Goal: Information Seeking & Learning: Learn about a topic

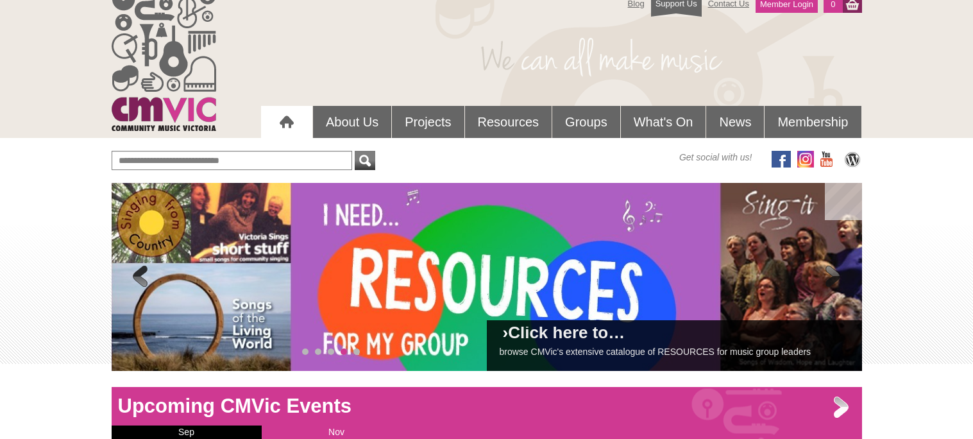
scroll to position [20, 0]
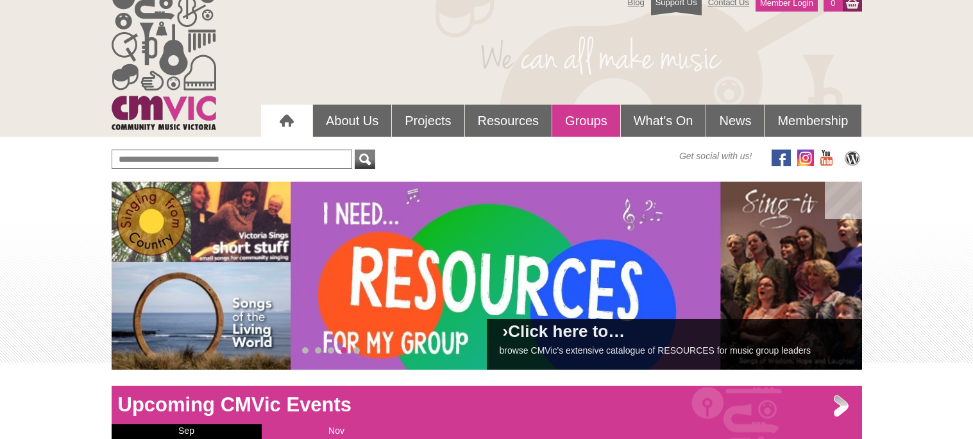
click at [587, 122] on link "Groups" at bounding box center [586, 120] width 68 height 32
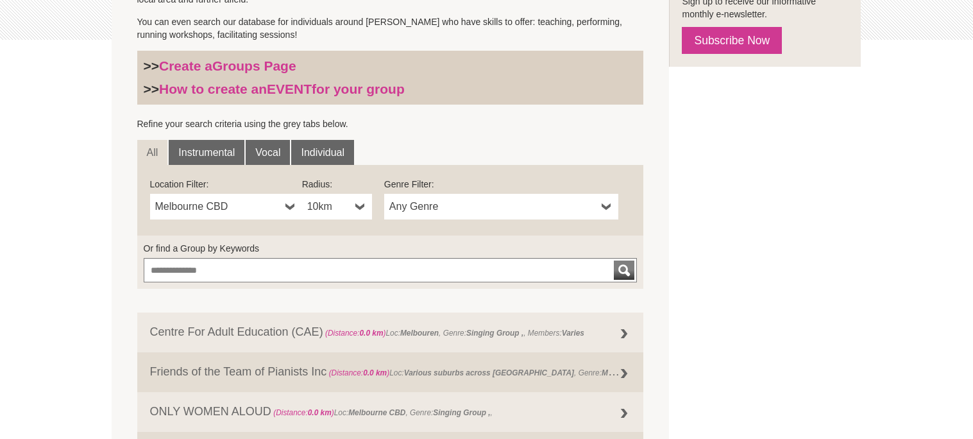
scroll to position [361, 0]
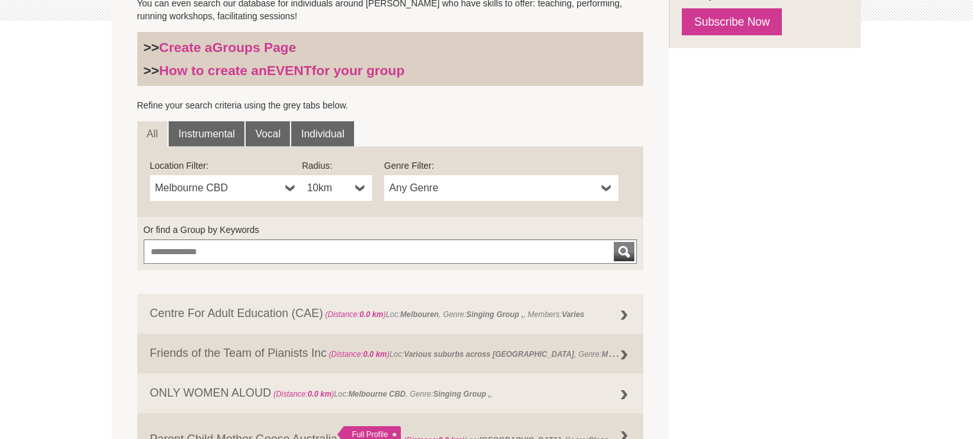
click at [239, 187] on span "Melbourne CBD" at bounding box center [217, 187] width 125 height 15
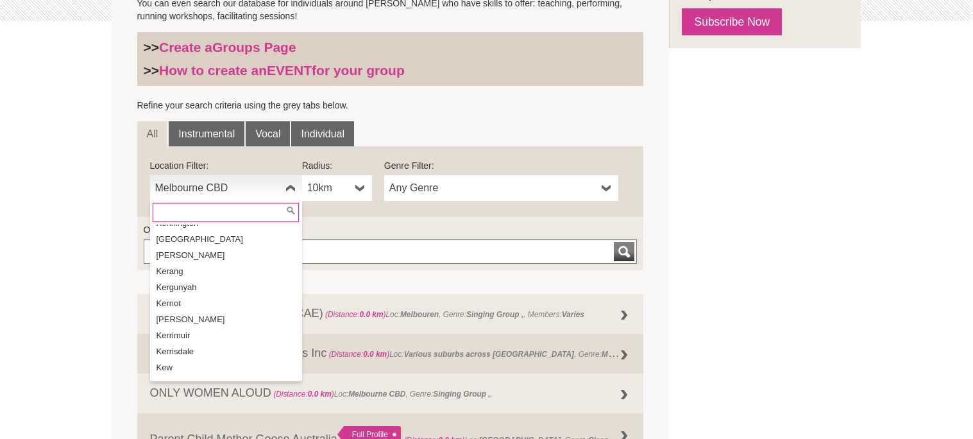
scroll to position [12422, 0]
drag, startPoint x: 196, startPoint y: 303, endPoint x: 190, endPoint y: 308, distance: 7.7
click at [190, 390] on li "Keysborough" at bounding box center [227, 398] width 149 height 16
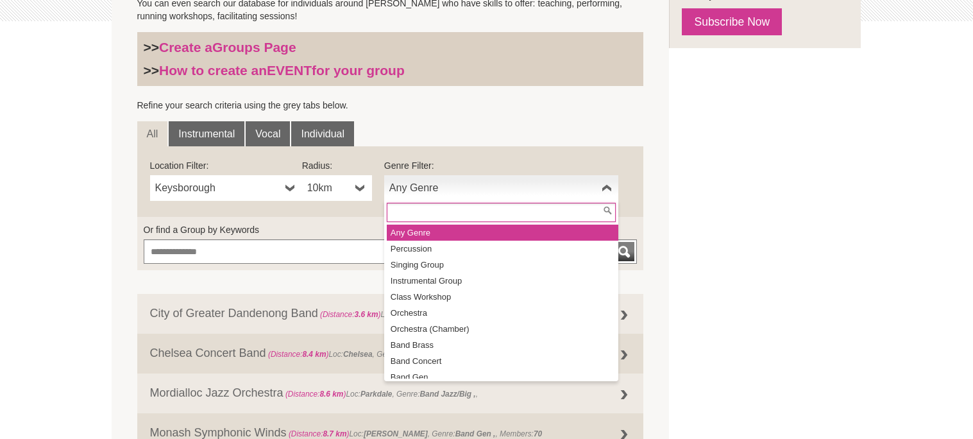
click at [608, 188] on b at bounding box center [606, 188] width 10 height 26
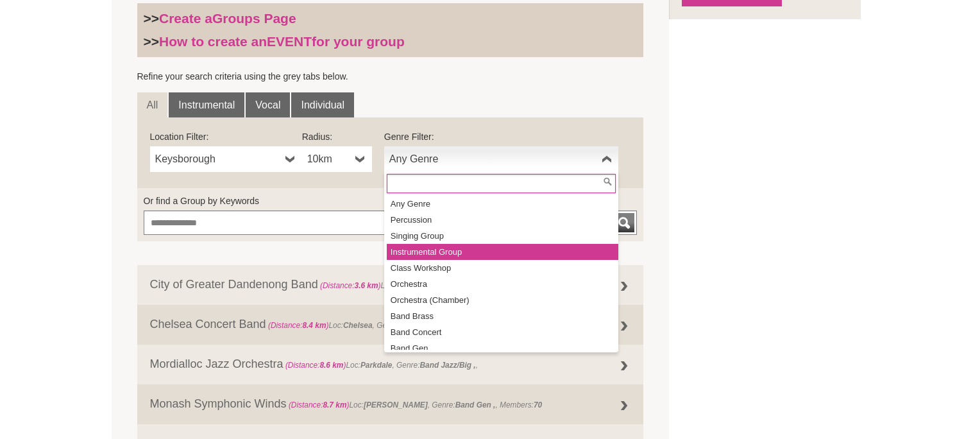
scroll to position [389, 0]
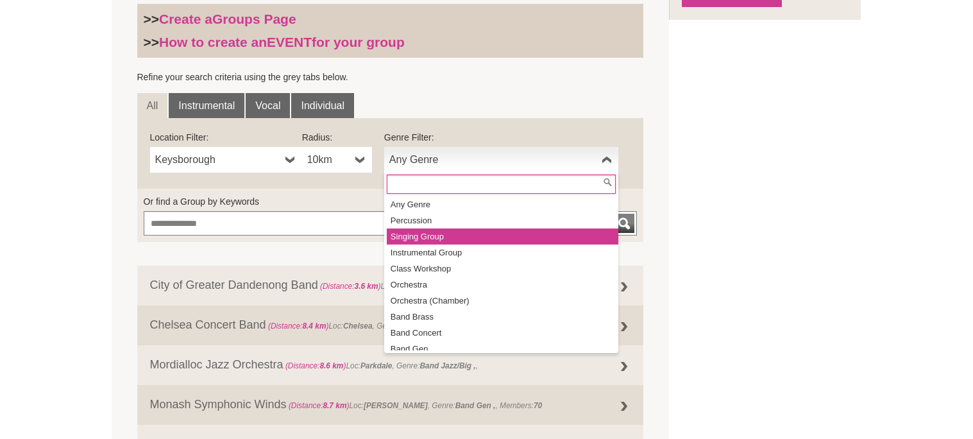
click at [444, 234] on li "Singing Group" at bounding box center [502, 236] width 231 height 16
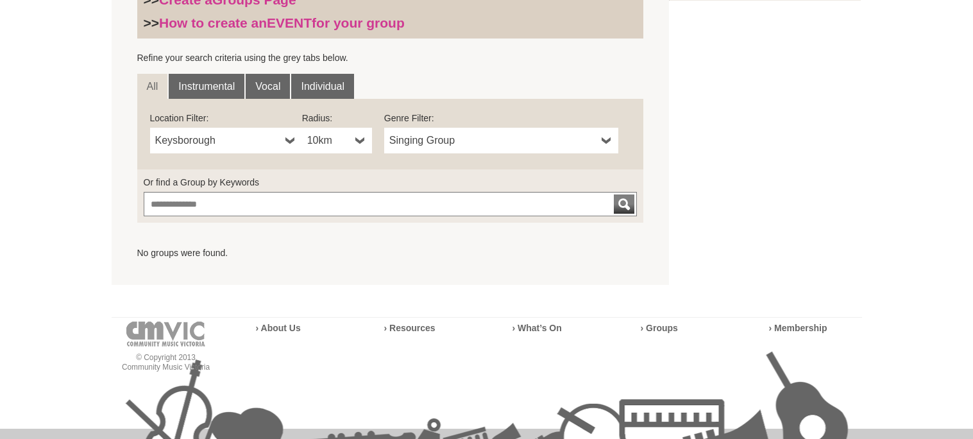
scroll to position [409, 0]
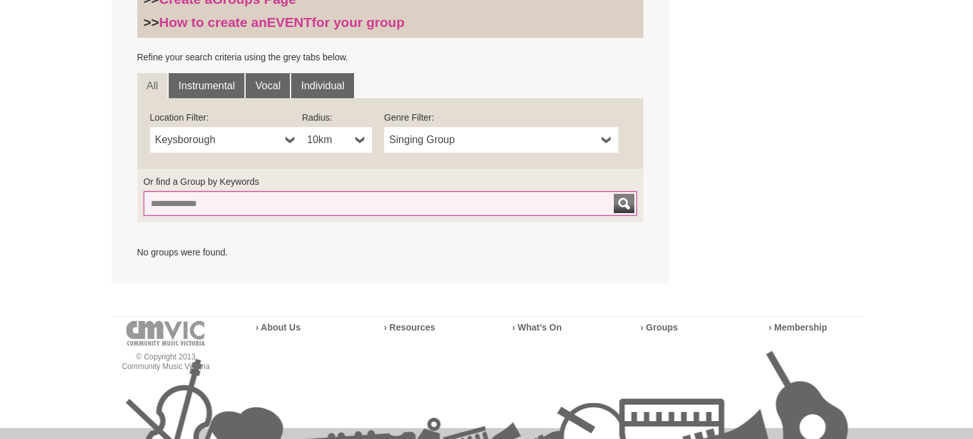
click at [193, 206] on input "Or find a Group by Keywords" at bounding box center [391, 203] width 494 height 24
click at [614, 194] on button "submit" at bounding box center [624, 203] width 21 height 19
drag, startPoint x: 187, startPoint y: 201, endPoint x: 117, endPoint y: 200, distance: 70.5
click at [117, 200] on section "FIND A GROUP Search the CMVic database for music groups (singing groups, choirs…" at bounding box center [391, 69] width 558 height 429
type input "*****"
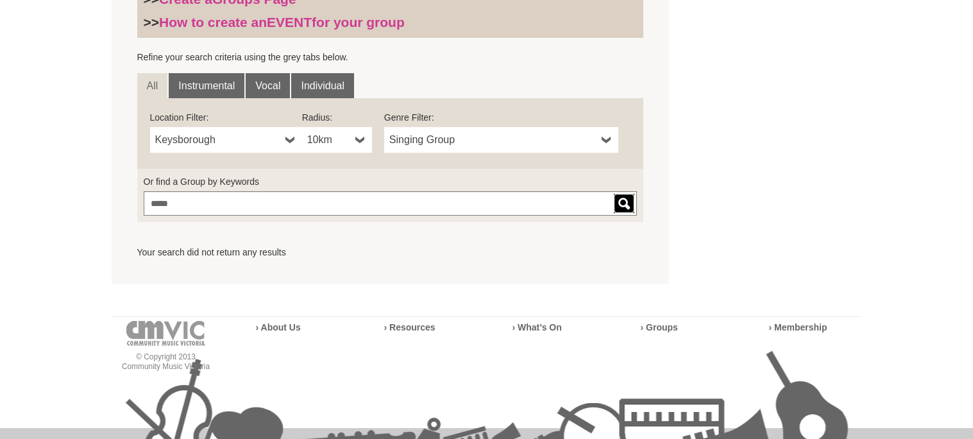
click at [625, 199] on div "submit" at bounding box center [623, 203] width 15 height 19
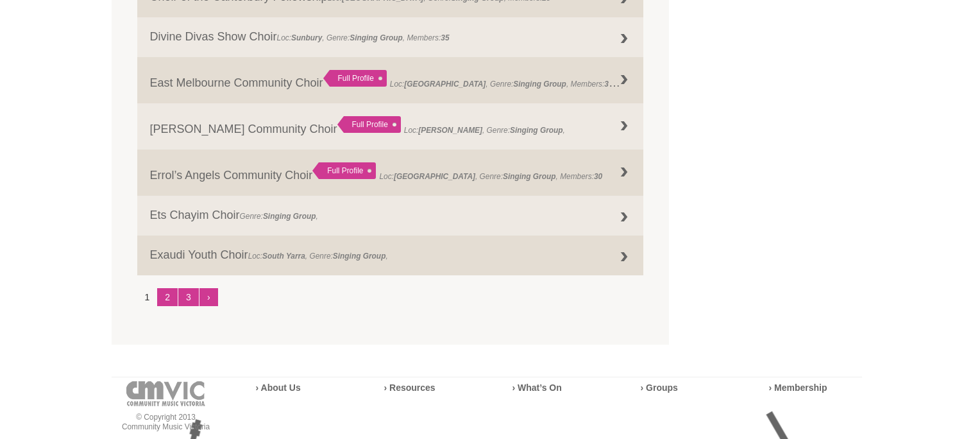
scroll to position [1676, 0]
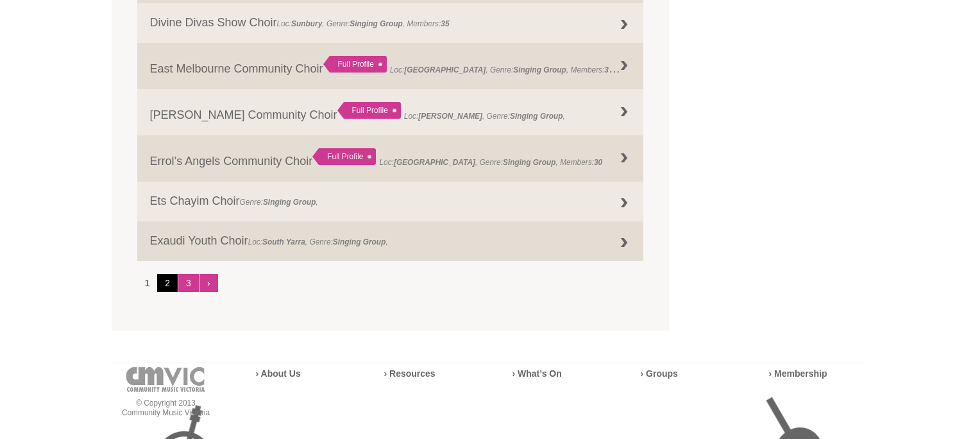
click at [167, 288] on link "2" at bounding box center [167, 283] width 21 height 18
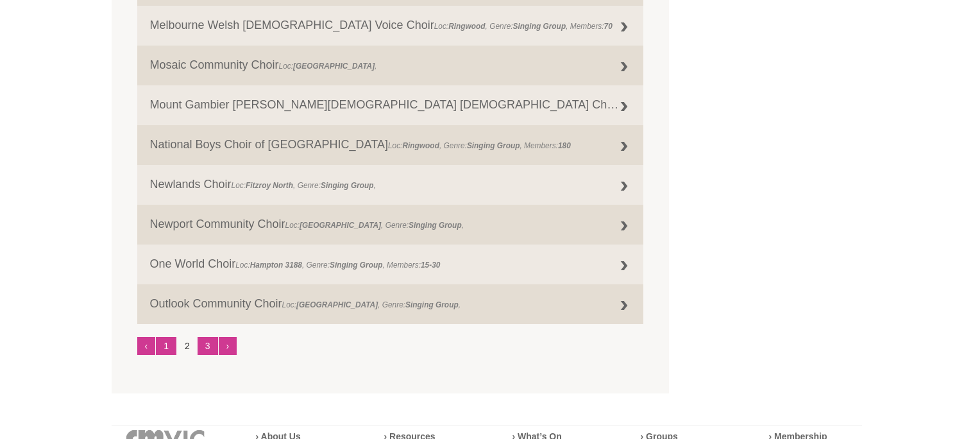
scroll to position [1639, 0]
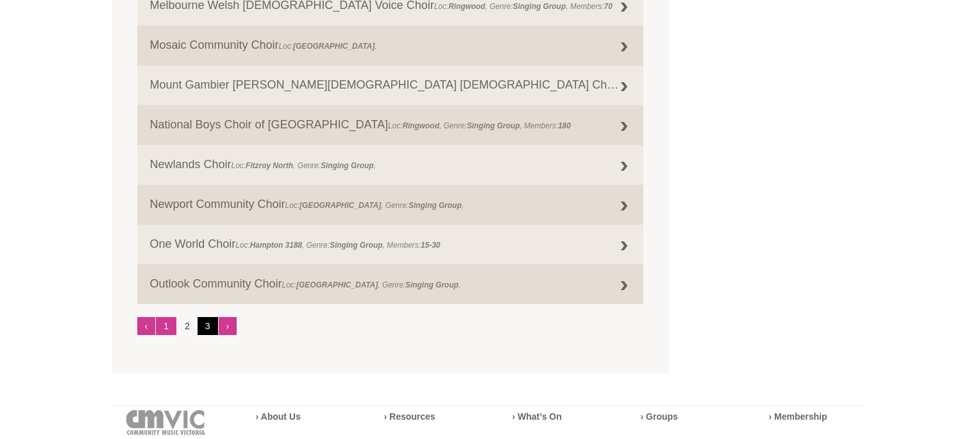
click at [205, 333] on link "3" at bounding box center [207, 326] width 21 height 18
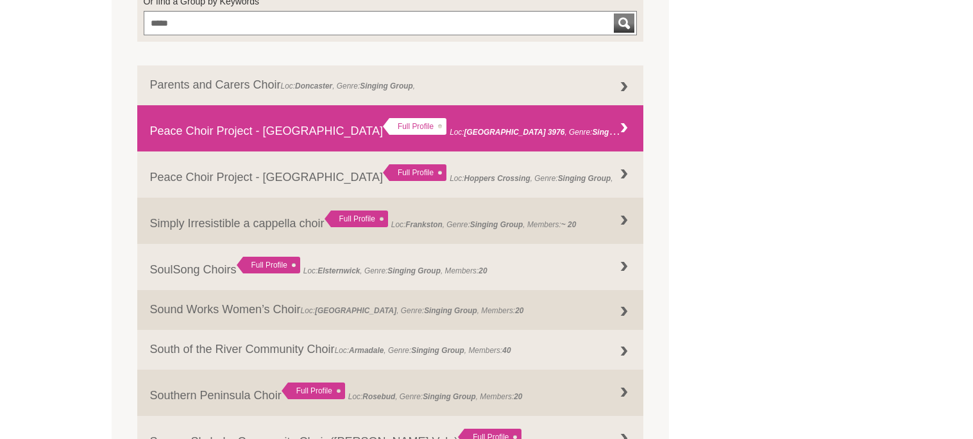
scroll to position [577, 0]
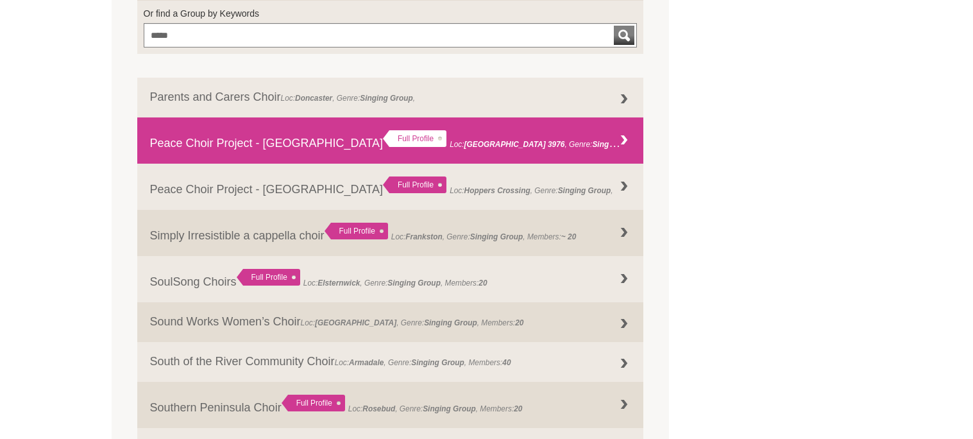
click at [383, 138] on div "Full Profile" at bounding box center [414, 138] width 63 height 17
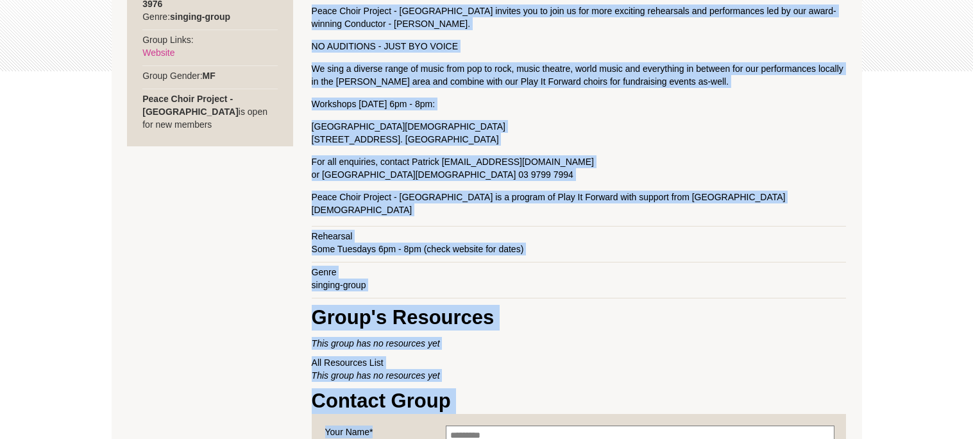
scroll to position [330, 0]
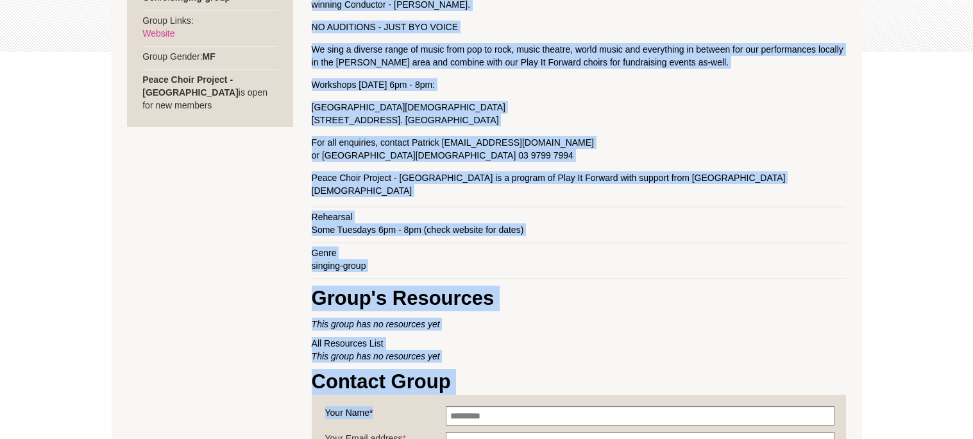
drag, startPoint x: 311, startPoint y: 153, endPoint x: 521, endPoint y: 259, distance: 235.7
click at [521, 259] on div "BIO COME & JOIN THE FUN! Peace Choir Project - Hampton Park invites you to join…" at bounding box center [579, 299] width 534 height 698
